Goal: Task Accomplishment & Management: Complete application form

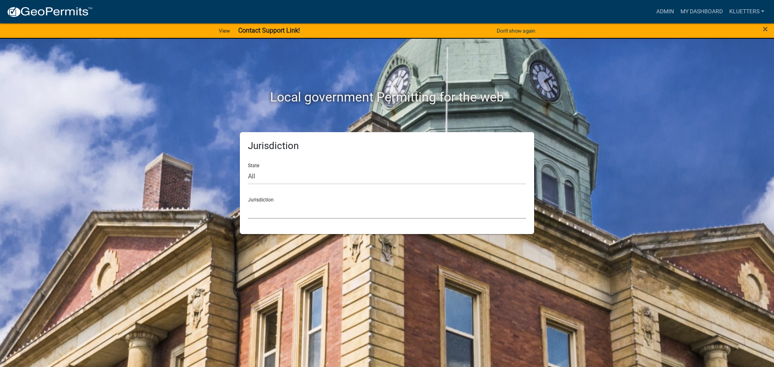
click at [283, 208] on select "[GEOGRAPHIC_DATA], [US_STATE] [GEOGRAPHIC_DATA], [US_STATE][PERSON_NAME][GEOGRA…" at bounding box center [387, 210] width 278 height 17
click at [384, 8] on link "My Dashboard" at bounding box center [701, 11] width 49 height 15
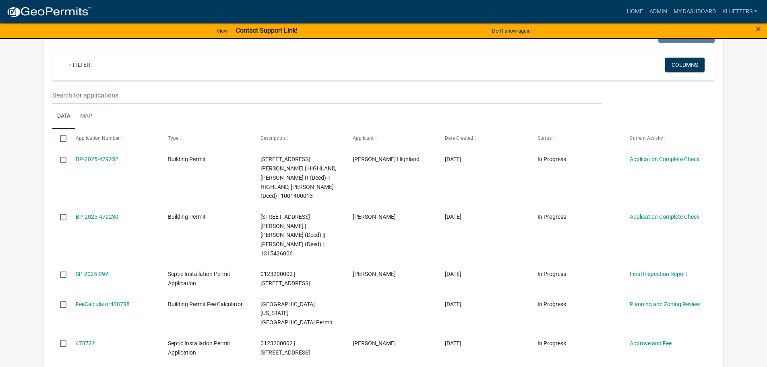
scroll to position [152, 0]
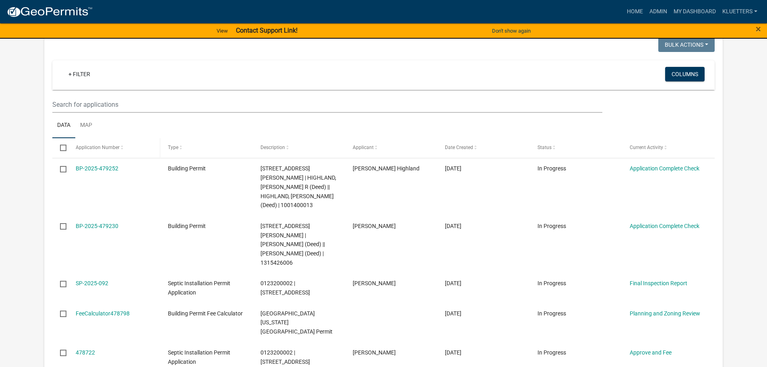
click at [122, 146] on span at bounding box center [122, 148] width 5 height 6
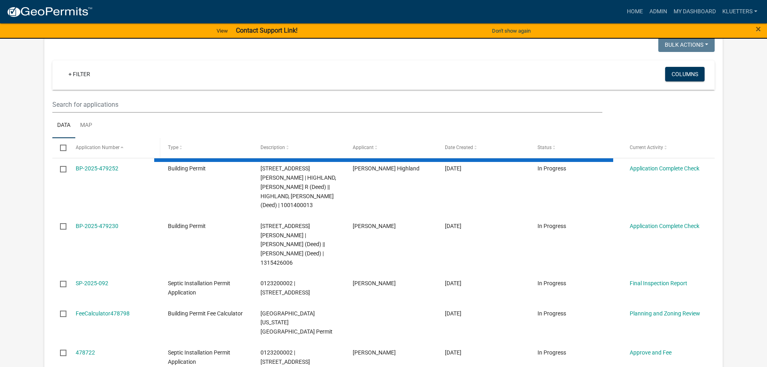
click at [121, 146] on span at bounding box center [122, 148] width 5 height 6
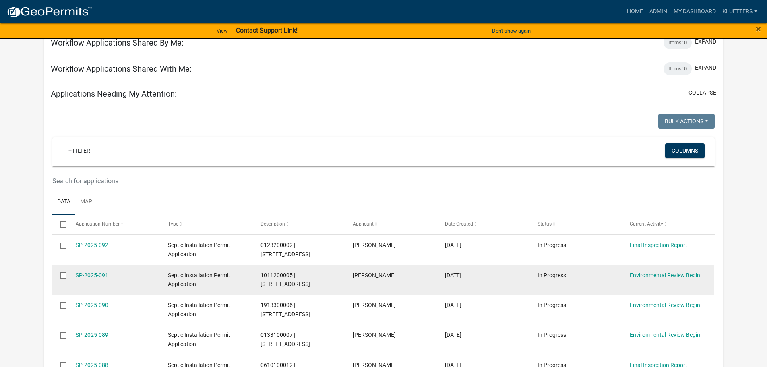
scroll to position [71, 0]
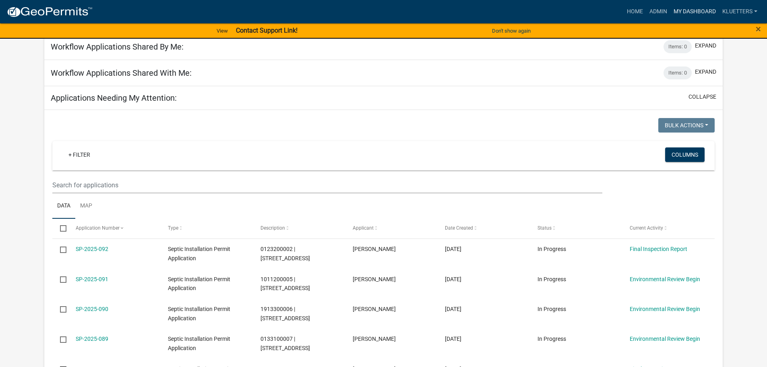
click at [384, 11] on link "My Dashboard" at bounding box center [695, 11] width 49 height 15
click at [384, 15] on link "kluetters" at bounding box center [740, 11] width 41 height 15
click at [384, 14] on link "My Dashboard" at bounding box center [695, 11] width 49 height 15
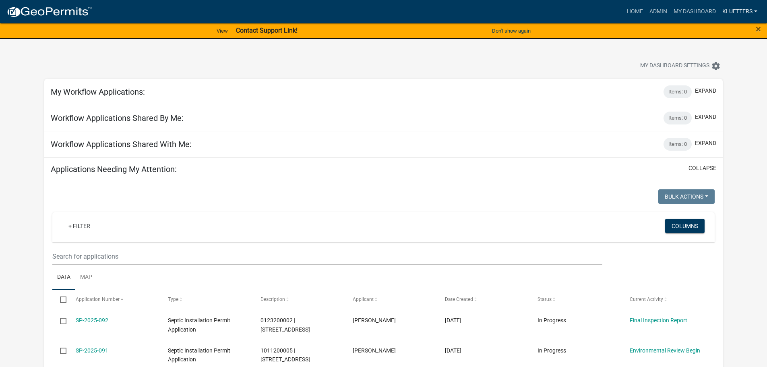
click at [384, 14] on link "kluetters" at bounding box center [740, 11] width 41 height 15
click at [384, 52] on link "Account" at bounding box center [729, 52] width 64 height 19
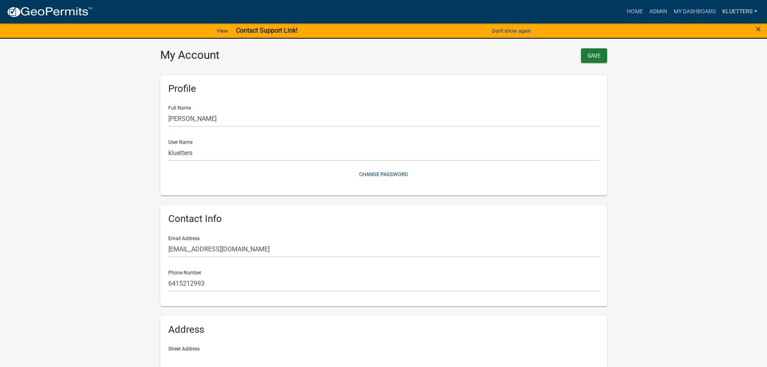
click at [384, 7] on link "kluetters" at bounding box center [740, 11] width 41 height 15
click at [384, 33] on link "Admin" at bounding box center [729, 32] width 64 height 19
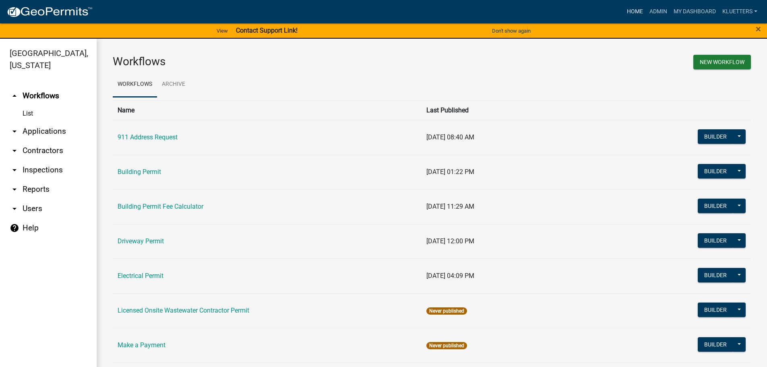
click at [384, 10] on link "Home" at bounding box center [635, 11] width 23 height 15
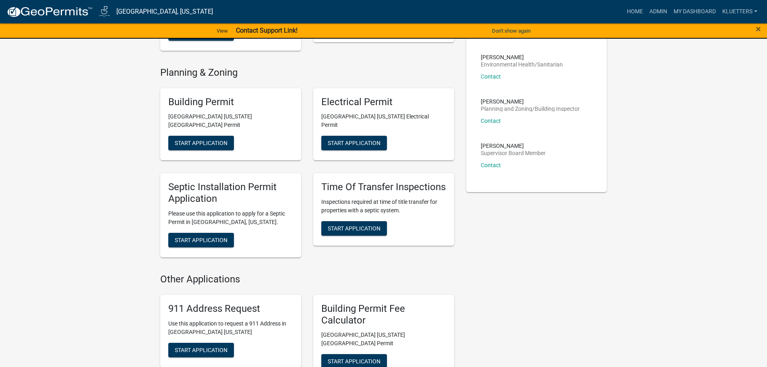
scroll to position [282, 0]
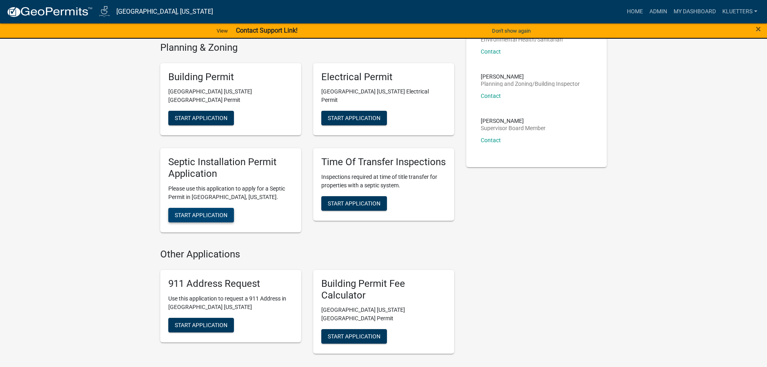
click at [207, 212] on span "Start Application" at bounding box center [201, 215] width 53 height 6
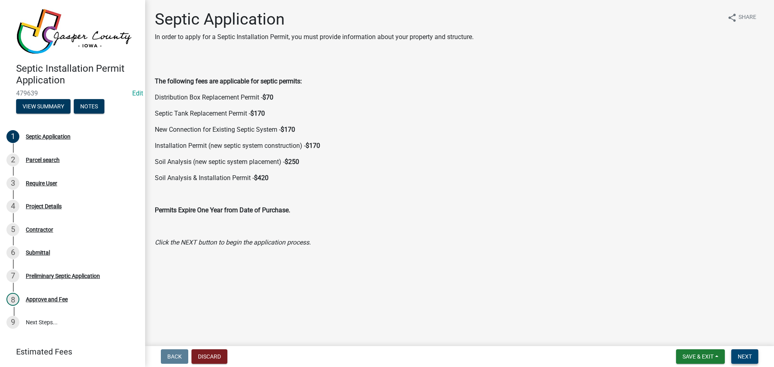
click at [384, 279] on span "Next" at bounding box center [744, 356] width 14 height 6
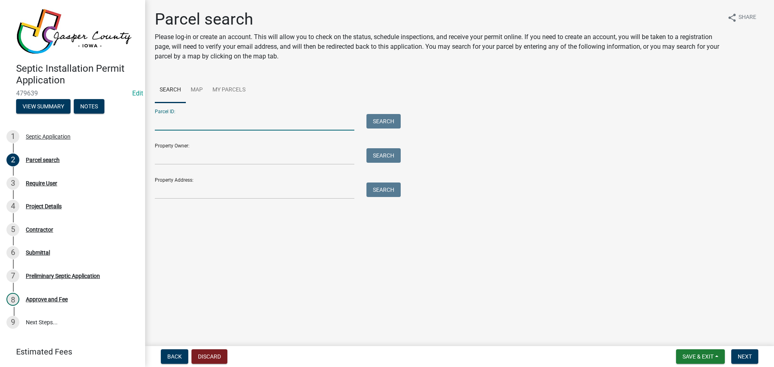
click at [170, 122] on input "Parcel ID:" at bounding box center [254, 122] width 199 height 17
type input "0322100006"
click at [384, 120] on button "Search" at bounding box center [383, 121] width 34 height 15
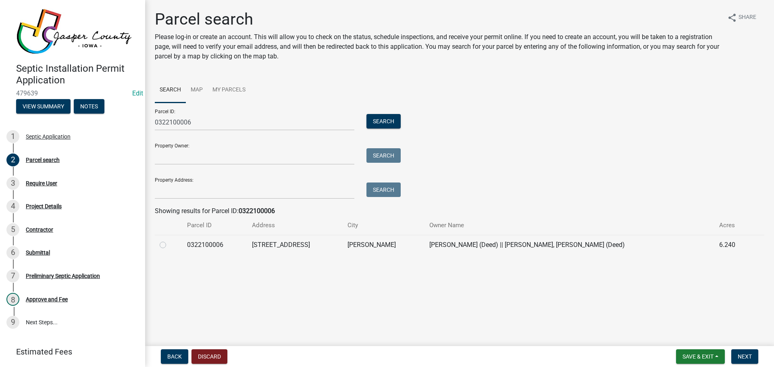
click at [169, 240] on label at bounding box center [169, 240] width 0 height 0
click at [169, 245] on input "radio" at bounding box center [171, 242] width 5 height 5
radio input "true"
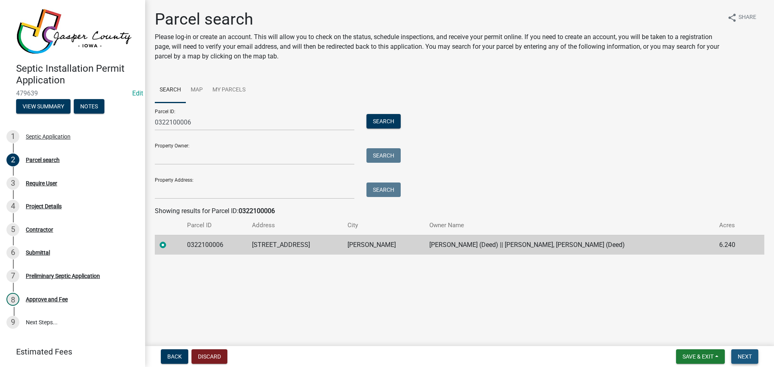
click at [384, 279] on span "Next" at bounding box center [744, 356] width 14 height 6
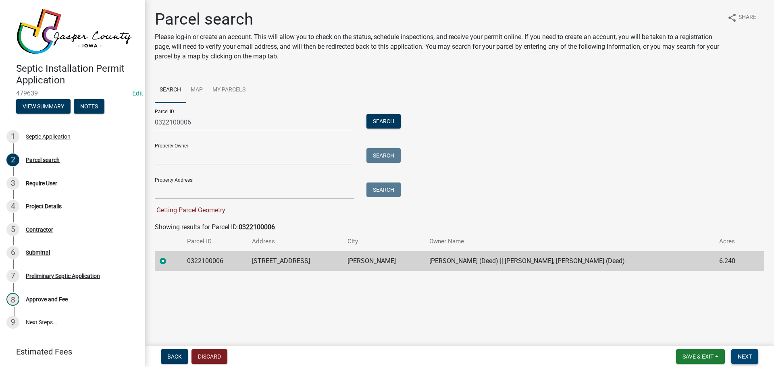
click at [384, 279] on span "Next" at bounding box center [744, 356] width 14 height 6
click at [174, 193] on input "Property Address:" at bounding box center [254, 191] width 199 height 17
click at [169, 256] on label at bounding box center [169, 256] width 0 height 0
click at [169, 261] on input "radio" at bounding box center [171, 258] width 5 height 5
click at [169, 193] on input "Property Address:" at bounding box center [254, 191] width 199 height 17
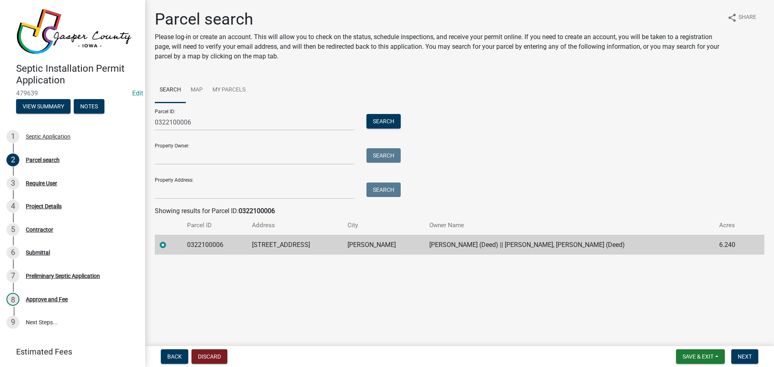
click at [250, 279] on main "Parcel search Please log-in or create an account. This will allow you to check …" at bounding box center [459, 171] width 628 height 343
click at [384, 279] on span "Next" at bounding box center [744, 356] width 14 height 6
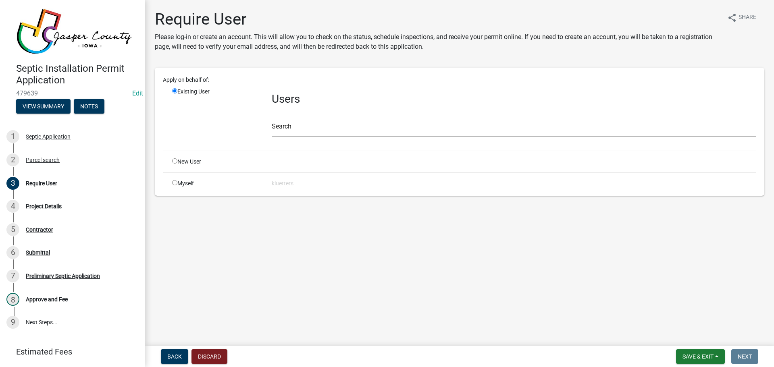
click at [175, 183] on input "radio" at bounding box center [174, 182] width 5 height 5
radio input "true"
radio input "false"
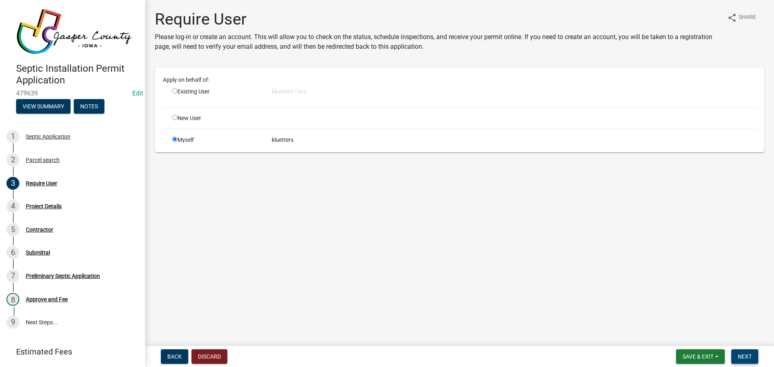
click at [384, 279] on span "Next" at bounding box center [744, 356] width 14 height 6
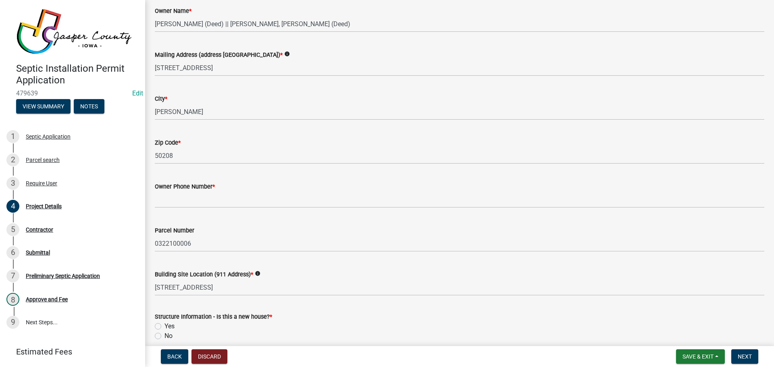
scroll to position [121, 0]
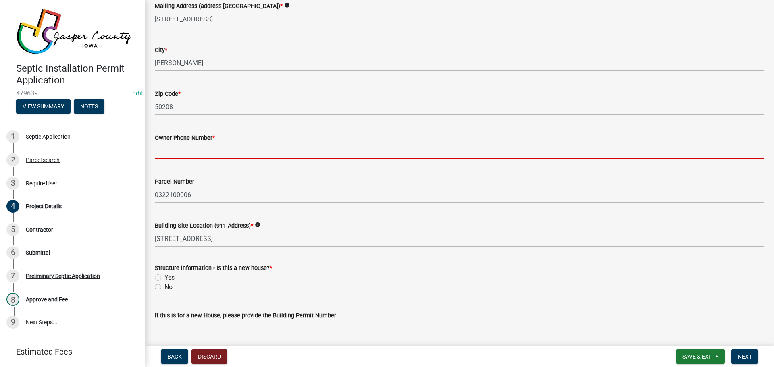
click at [187, 151] on input "Owner Phone Number *" at bounding box center [459, 151] width 609 height 17
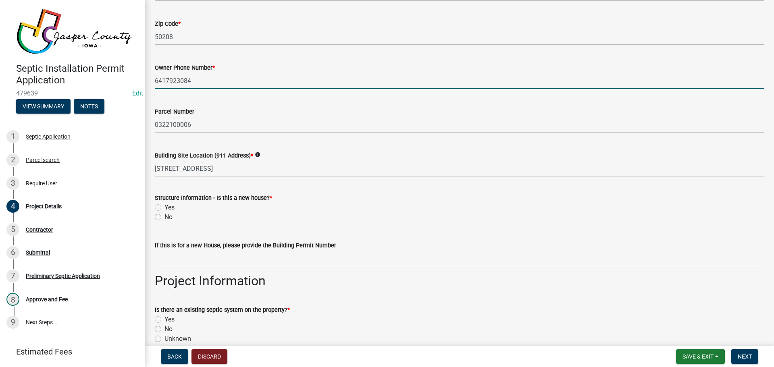
scroll to position [201, 0]
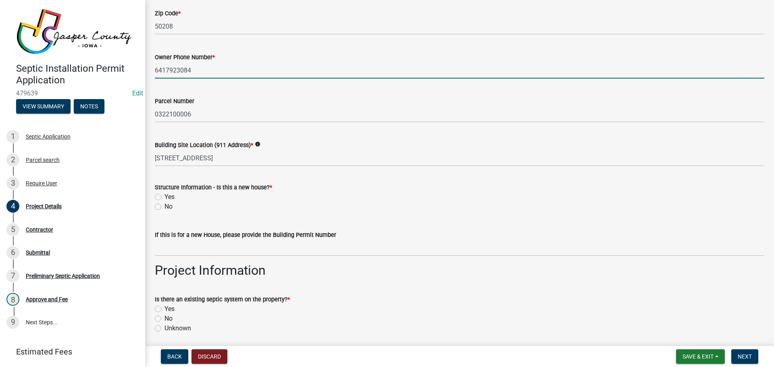
type input "6417923084"
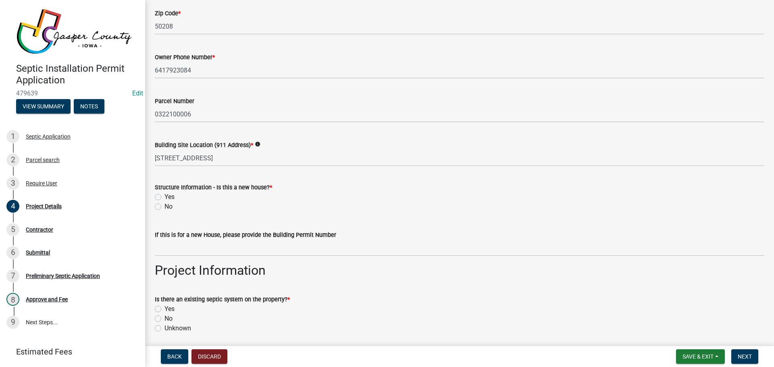
click at [164, 207] on label "No" at bounding box center [168, 207] width 8 height 10
click at [164, 207] on input "No" at bounding box center [166, 204] width 5 height 5
radio input "true"
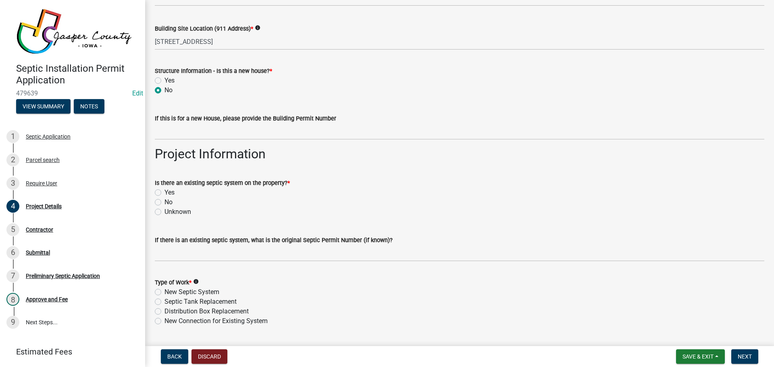
scroll to position [322, 0]
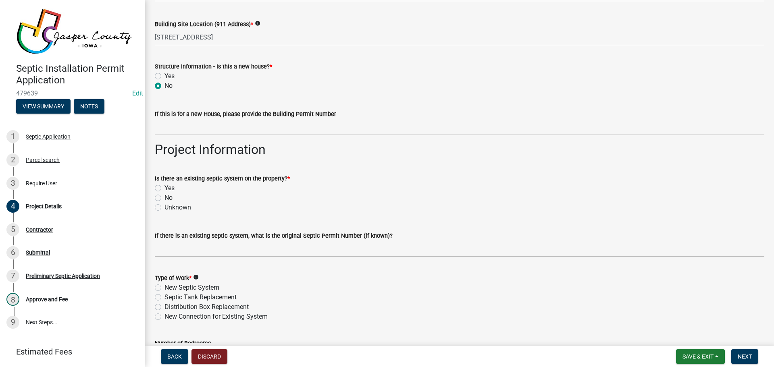
click at [164, 185] on label "Yes" at bounding box center [169, 188] width 10 height 10
click at [164, 185] on input "Yes" at bounding box center [166, 185] width 5 height 5
radio input "true"
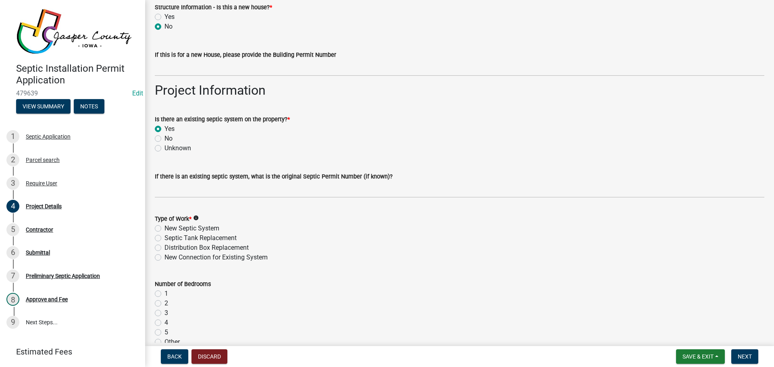
scroll to position [403, 0]
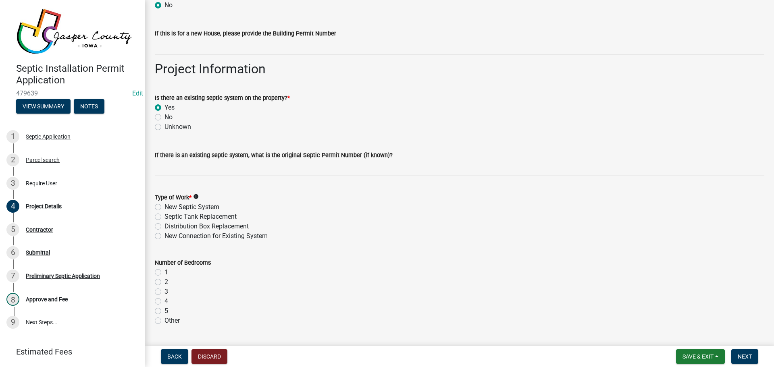
click at [164, 207] on label "New Septic System" at bounding box center [191, 207] width 55 height 10
click at [164, 207] on input "New Septic System" at bounding box center [166, 204] width 5 height 5
radio input "true"
click at [164, 279] on label "4" at bounding box center [166, 302] width 4 height 10
click at [164, 279] on input "4" at bounding box center [166, 299] width 5 height 5
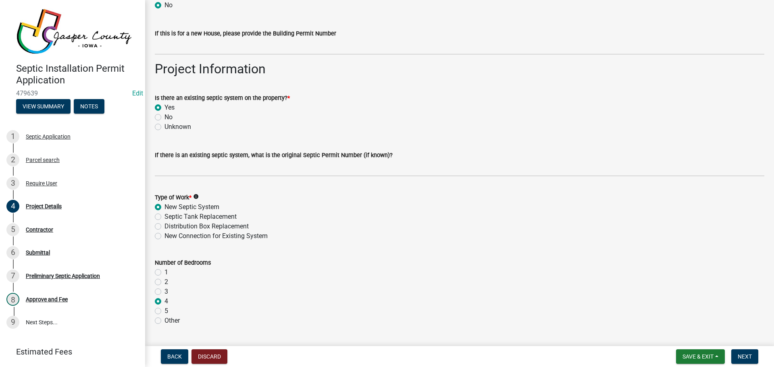
radio input "true"
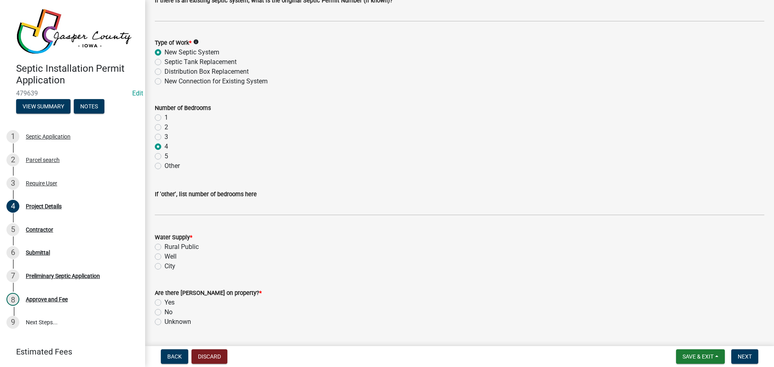
scroll to position [604, 0]
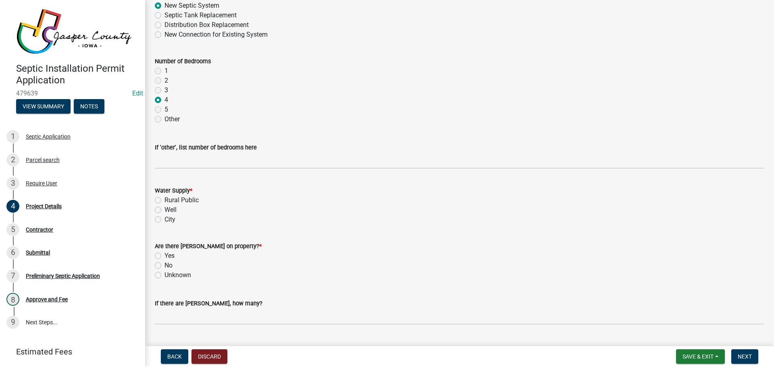
click at [164, 209] on label "Well" at bounding box center [170, 210] width 12 height 10
click at [164, 209] on input "Well" at bounding box center [166, 207] width 5 height 5
radio input "true"
click at [164, 255] on label "Yes" at bounding box center [169, 256] width 10 height 10
click at [164, 255] on input "Yes" at bounding box center [166, 253] width 5 height 5
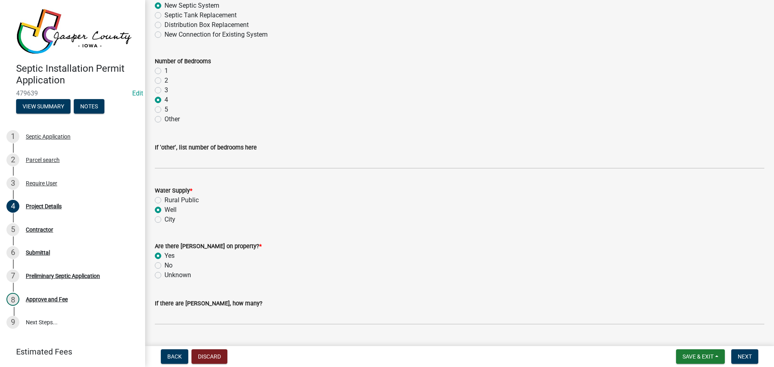
radio input "true"
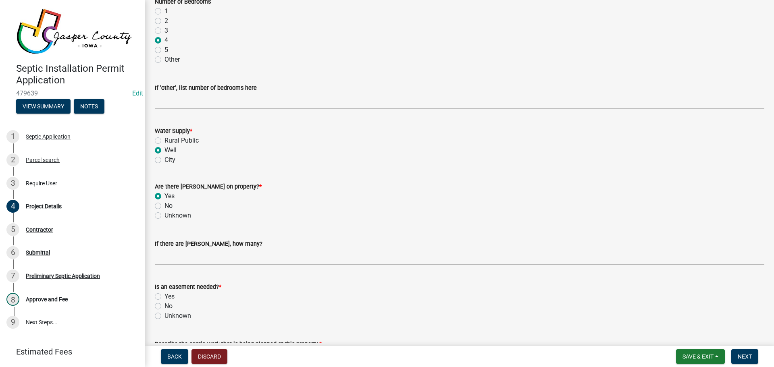
scroll to position [685, 0]
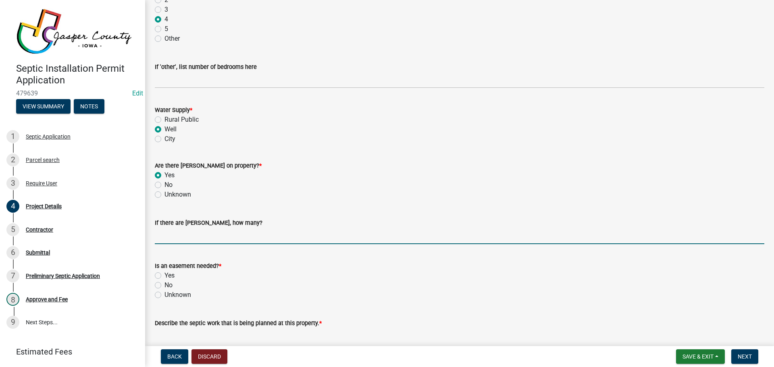
click at [200, 237] on input "text" at bounding box center [459, 236] width 609 height 17
type input "1"
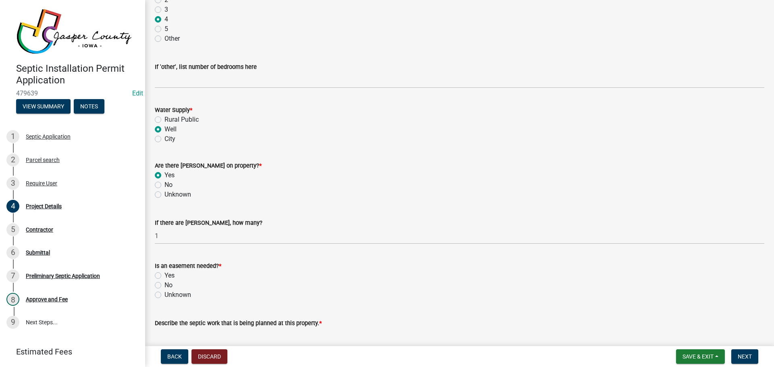
click at [164, 279] on label "No" at bounding box center [168, 285] width 8 height 10
click at [164, 279] on input "No" at bounding box center [166, 282] width 5 height 5
radio input "true"
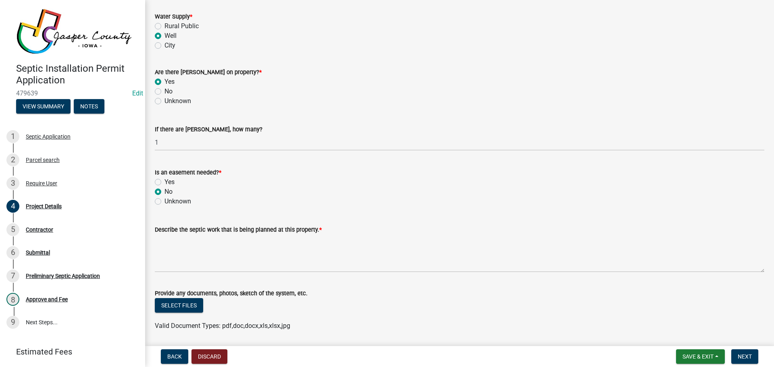
scroll to position [805, 0]
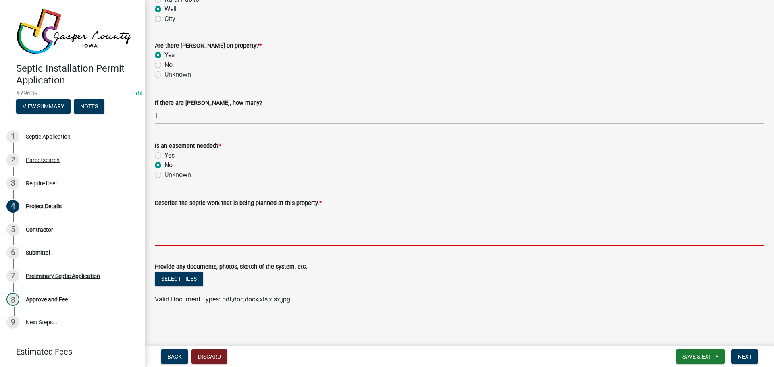
click at [238, 235] on textarea "Describe the septic work that is being planned at this property. *" at bounding box center [459, 227] width 609 height 38
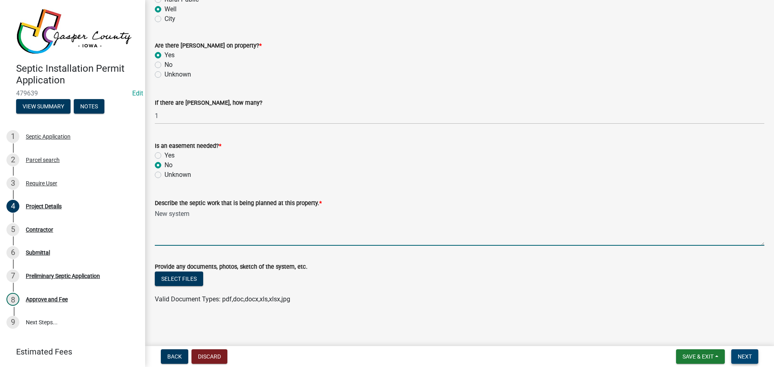
type textarea "New system"
click at [384, 279] on button "Next" at bounding box center [744, 356] width 27 height 15
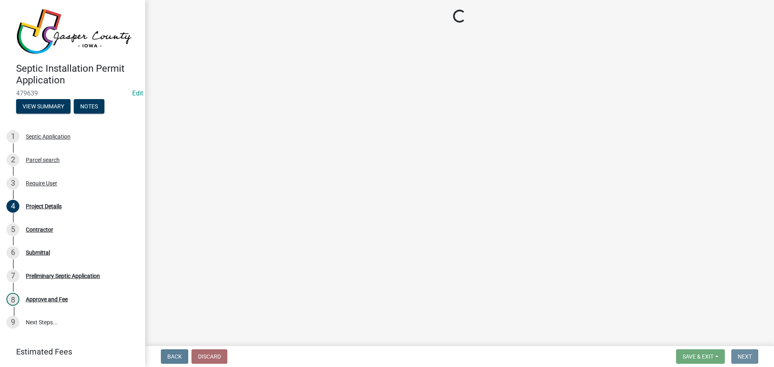
scroll to position [0, 0]
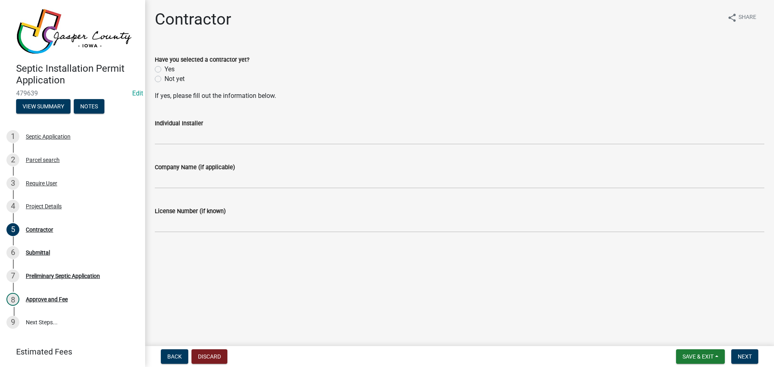
click at [164, 68] on label "Yes" at bounding box center [169, 69] width 10 height 10
click at [164, 68] on input "Yes" at bounding box center [166, 66] width 5 height 5
radio input "true"
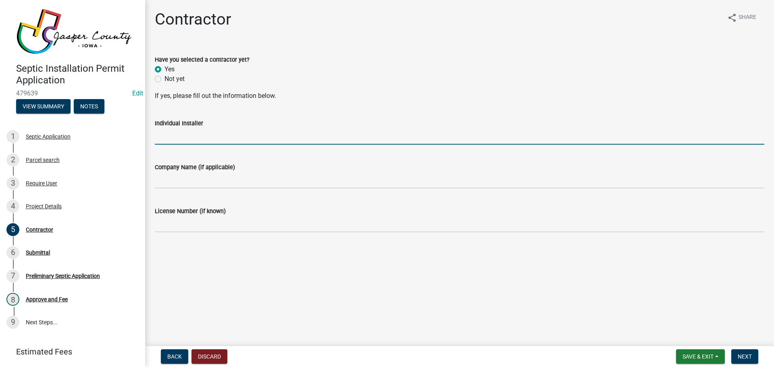
click at [176, 135] on input "Individual Installer" at bounding box center [459, 136] width 609 height 17
type input "[PERSON_NAME]"
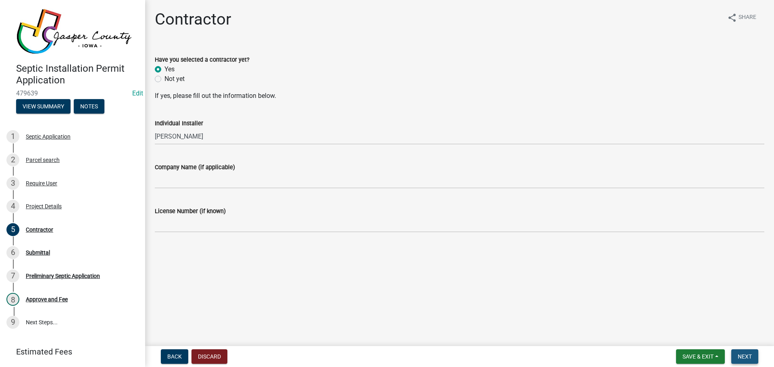
click at [384, 279] on span "Next" at bounding box center [744, 356] width 14 height 6
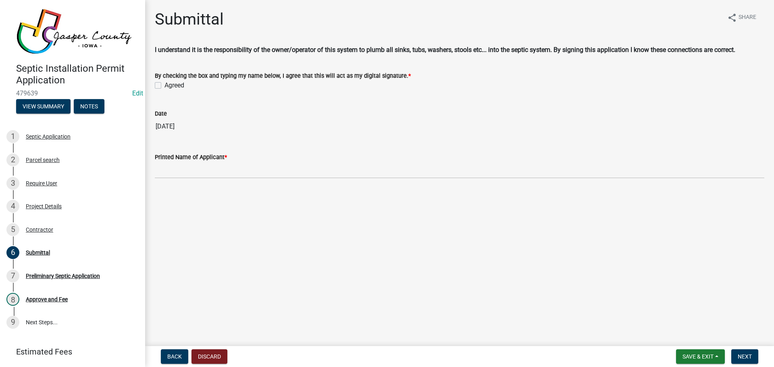
click at [164, 86] on label "Agreed" at bounding box center [174, 86] width 20 height 10
click at [164, 86] on input "Agreed" at bounding box center [166, 83] width 5 height 5
checkbox input "true"
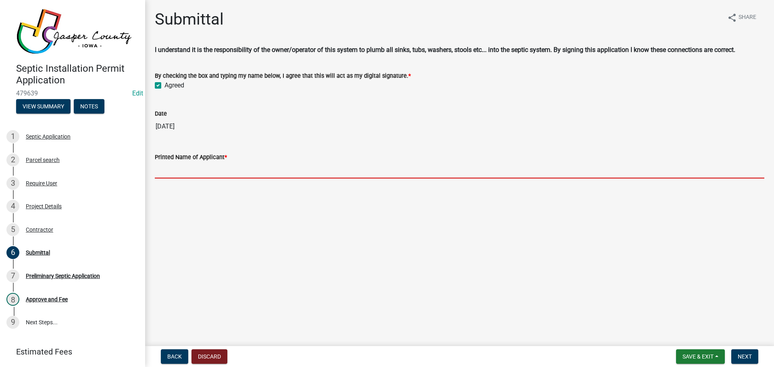
click at [185, 169] on input "Printed Name of Applicant *" at bounding box center [459, 170] width 609 height 17
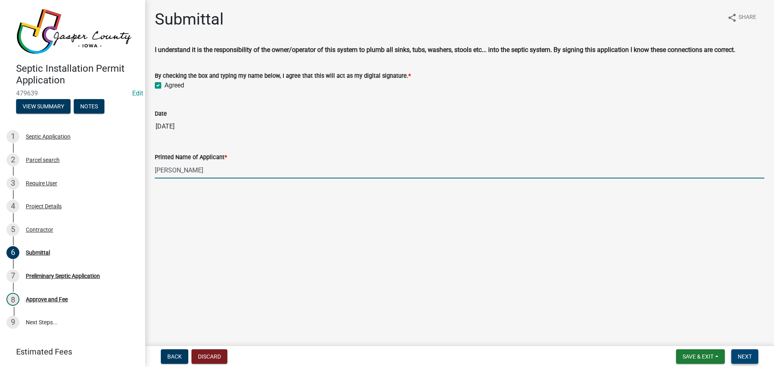
type input "[PERSON_NAME]"
click at [384, 279] on span "Next" at bounding box center [744, 356] width 14 height 6
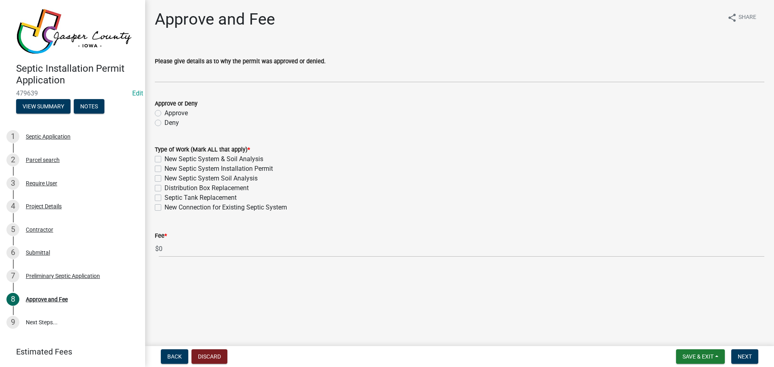
click at [162, 112] on div "Approve" at bounding box center [459, 113] width 609 height 10
click at [164, 114] on label "Approve" at bounding box center [175, 113] width 23 height 10
click at [164, 114] on input "Approve" at bounding box center [166, 110] width 5 height 5
radio input "true"
click at [164, 158] on label "New Septic System & Soil Analysis" at bounding box center [213, 159] width 99 height 10
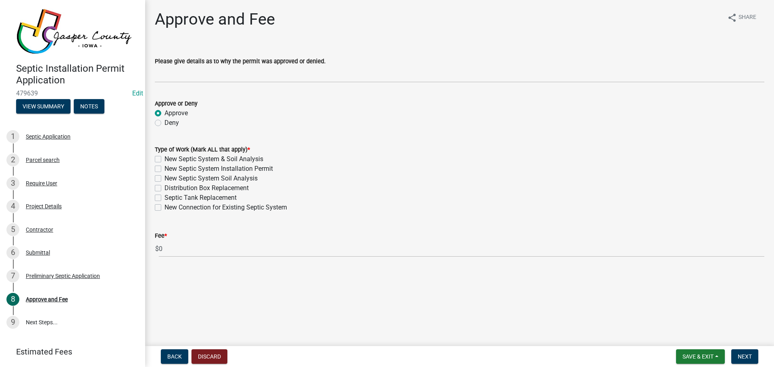
click at [164, 158] on input "New Septic System & Soil Analysis" at bounding box center [166, 156] width 5 height 5
checkbox input "true"
checkbox input "false"
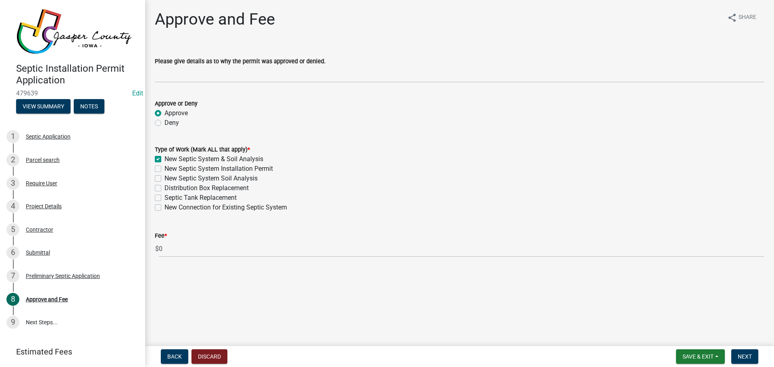
checkbox input "false"
click at [384, 279] on span "Next" at bounding box center [744, 356] width 14 height 6
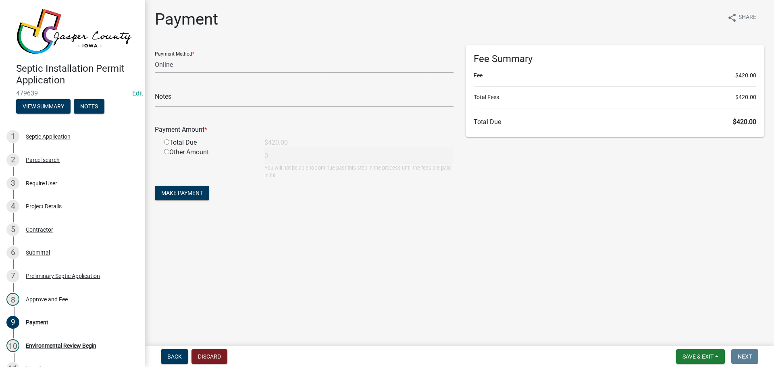
click at [185, 66] on select "Credit Card POS Check Cash Online" at bounding box center [304, 64] width 299 height 17
select select "1: 0"
click at [155, 56] on select "Credit Card POS Check Cash Online" at bounding box center [304, 64] width 299 height 17
click at [166, 141] on input "radio" at bounding box center [166, 141] width 5 height 5
radio input "true"
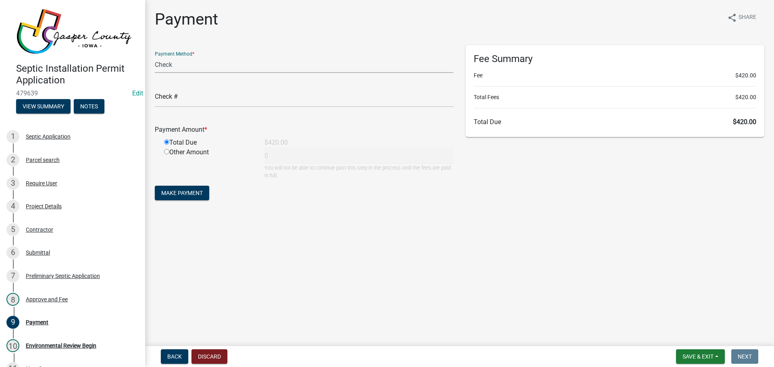
type input "420"
click at [176, 192] on span "Make Payment" at bounding box center [181, 193] width 41 height 6
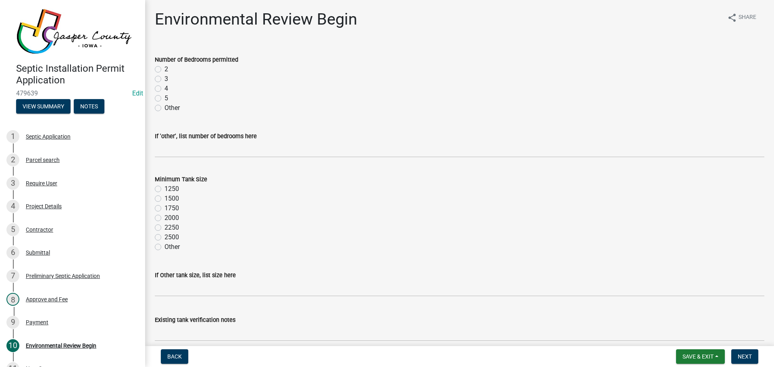
click at [164, 89] on label "4" at bounding box center [166, 89] width 4 height 10
click at [164, 89] on input "4" at bounding box center [166, 86] width 5 height 5
radio input "true"
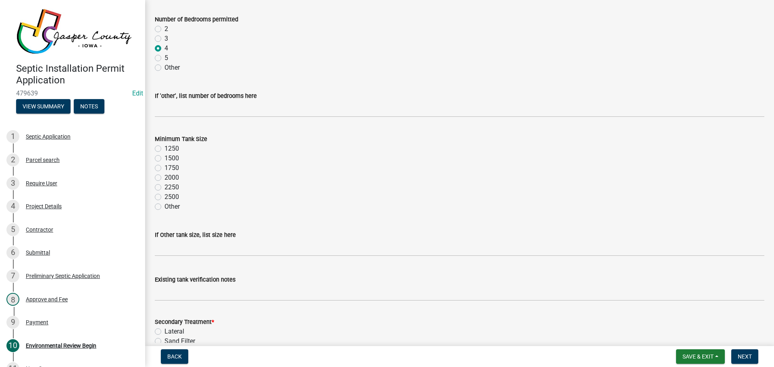
click at [164, 150] on label "1250" at bounding box center [171, 149] width 15 height 10
click at [164, 149] on input "1250" at bounding box center [166, 146] width 5 height 5
radio input "true"
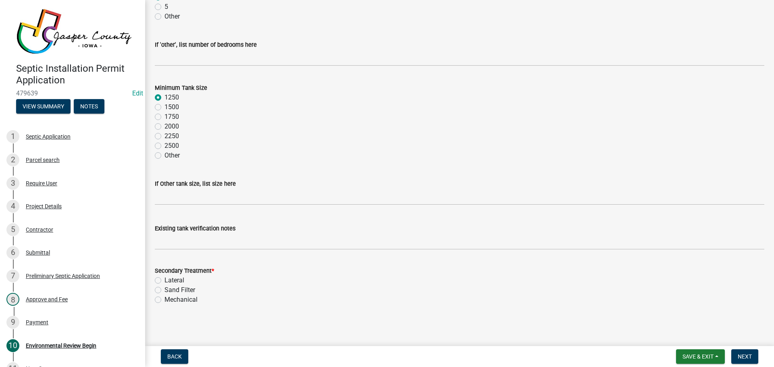
scroll to position [92, 0]
click at [164, 279] on label "Sand Filter" at bounding box center [179, 290] width 31 height 10
click at [164, 279] on input "Sand Filter" at bounding box center [166, 287] width 5 height 5
radio input "true"
click at [164, 107] on label "1500" at bounding box center [171, 107] width 15 height 10
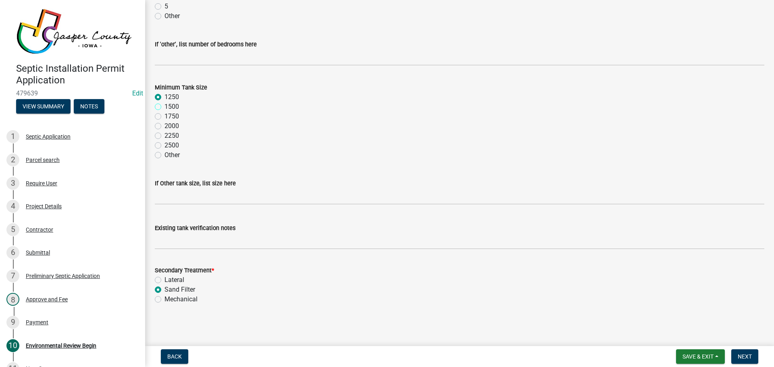
click at [164, 107] on input "1500" at bounding box center [166, 104] width 5 height 5
radio input "true"
click at [384, 279] on span "Next" at bounding box center [744, 356] width 14 height 6
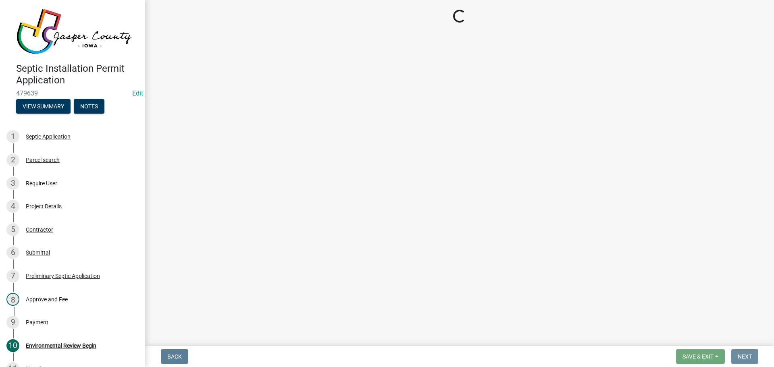
scroll to position [0, 0]
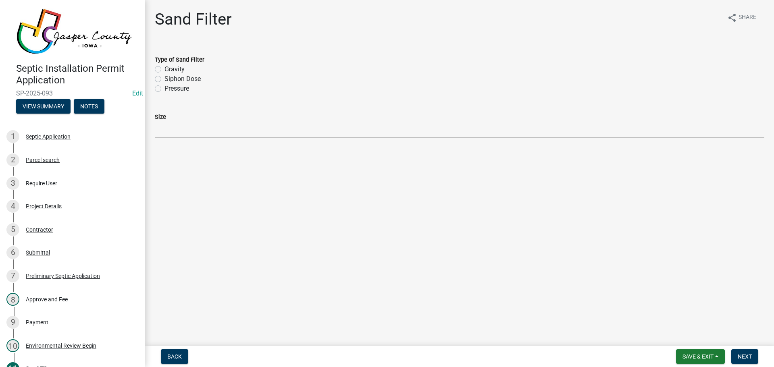
click at [164, 81] on label "Siphon Dose" at bounding box center [182, 79] width 36 height 10
click at [164, 79] on input "Siphon Dose" at bounding box center [166, 76] width 5 height 5
radio input "true"
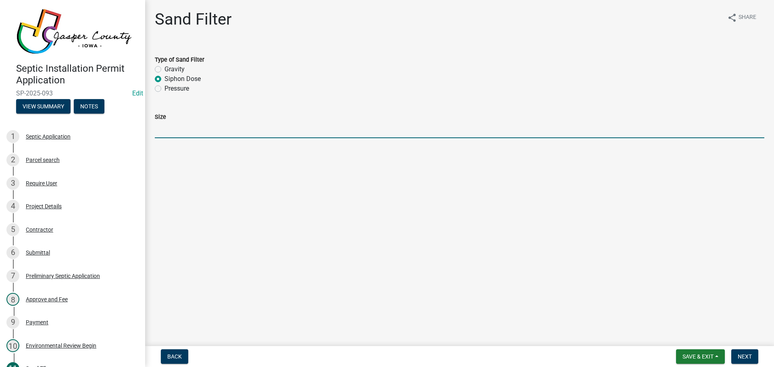
click at [170, 130] on input "Size" at bounding box center [459, 130] width 609 height 17
type input "720 Sq Ft"
click at [384, 279] on span "Next" at bounding box center [744, 356] width 14 height 6
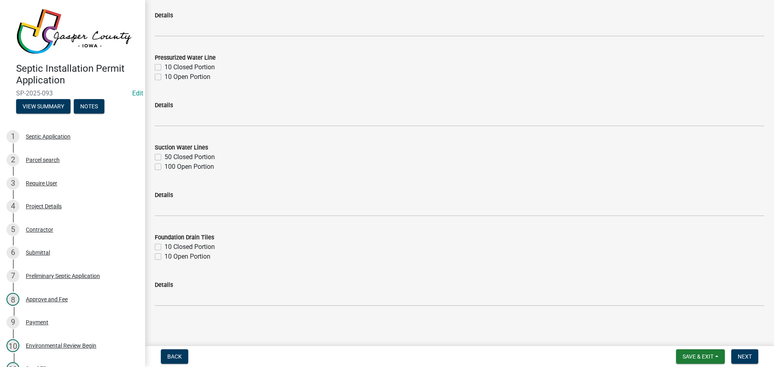
scroll to position [933, 0]
click at [384, 279] on button "Next" at bounding box center [744, 356] width 27 height 15
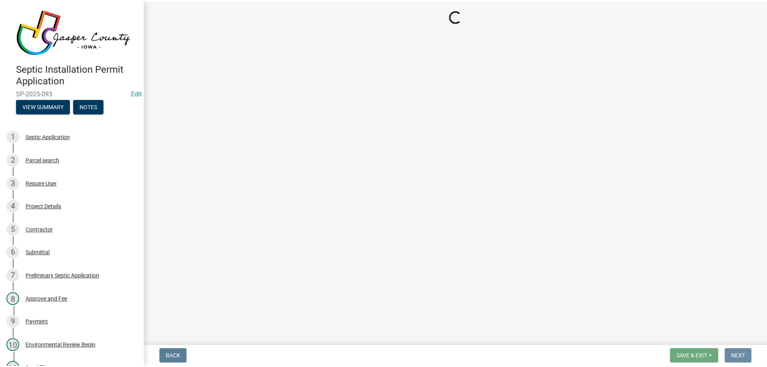
scroll to position [0, 0]
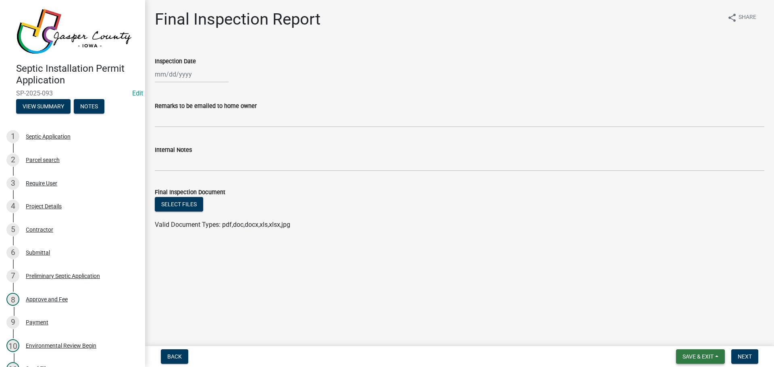
click at [384, 279] on span "Save & Exit" at bounding box center [697, 356] width 31 height 6
click at [384, 279] on button "Save & Exit" at bounding box center [692, 335] width 64 height 19
